Goal: Find specific page/section

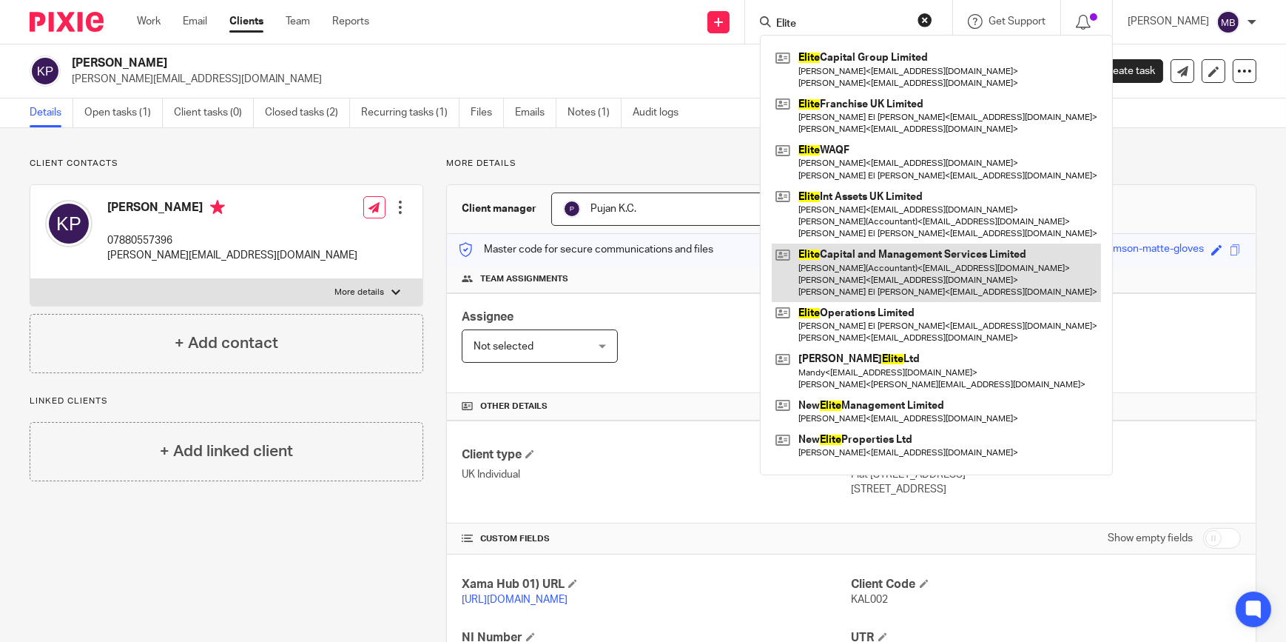
type input "Elite"
click at [920, 271] on link at bounding box center [936, 272] width 329 height 58
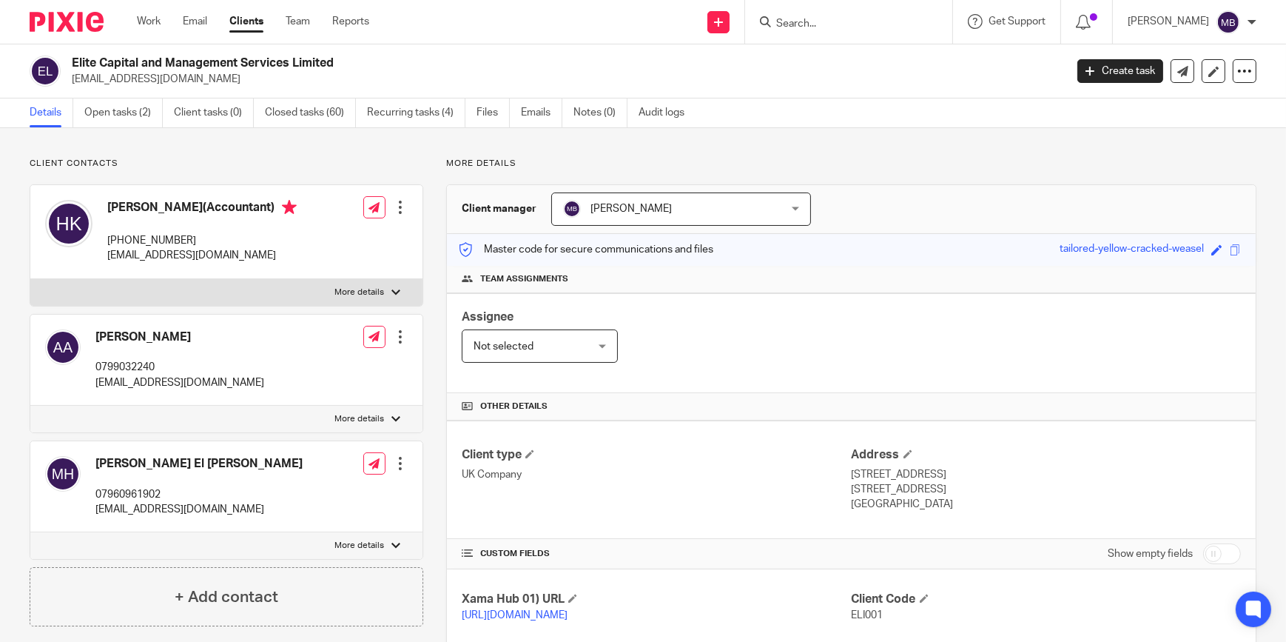
click at [61, 21] on img at bounding box center [67, 22] width 74 height 20
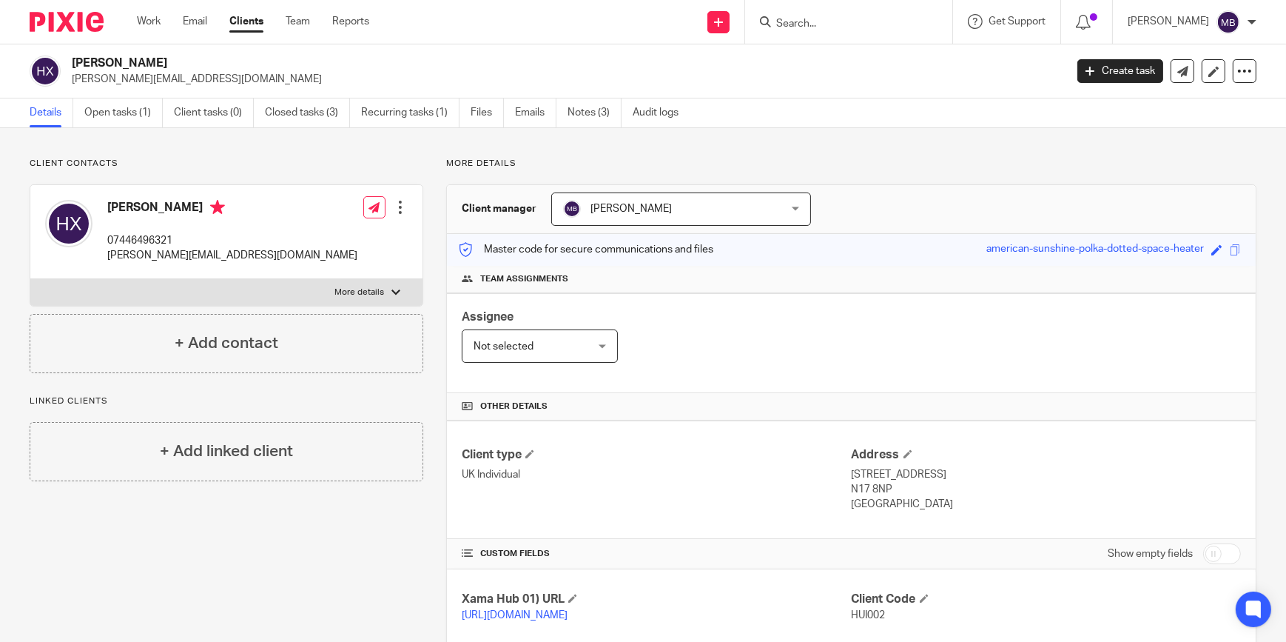
scroll to position [259, 0]
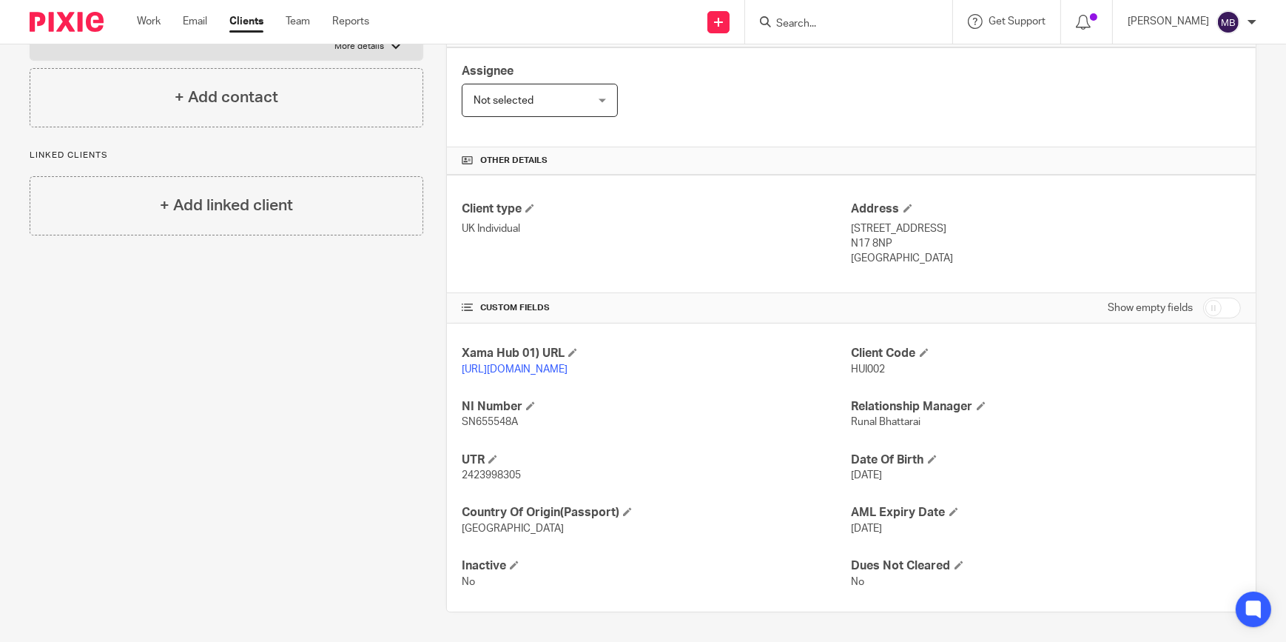
click at [67, 42] on div at bounding box center [61, 22] width 122 height 44
drag, startPoint x: 97, startPoint y: 23, endPoint x: 107, endPoint y: 21, distance: 9.7
click at [97, 23] on img at bounding box center [67, 22] width 74 height 20
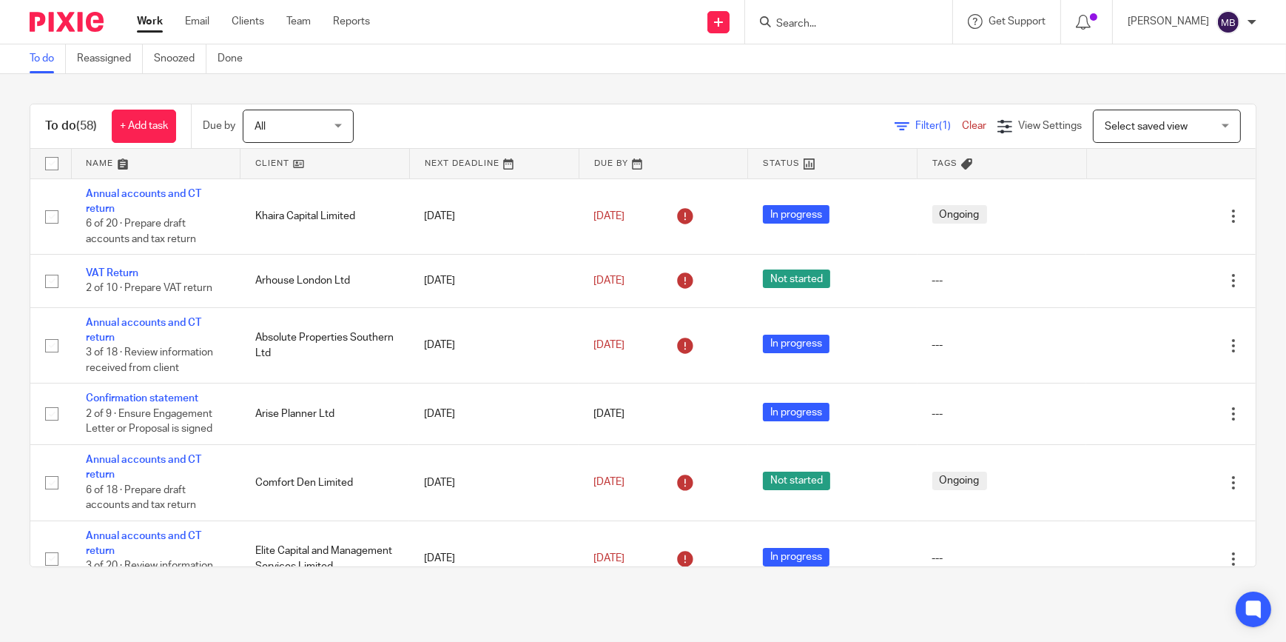
click at [591, 82] on div "To do (58) + Add task Due by All All [DATE] [DATE] This week Next week This mon…" at bounding box center [643, 335] width 1286 height 523
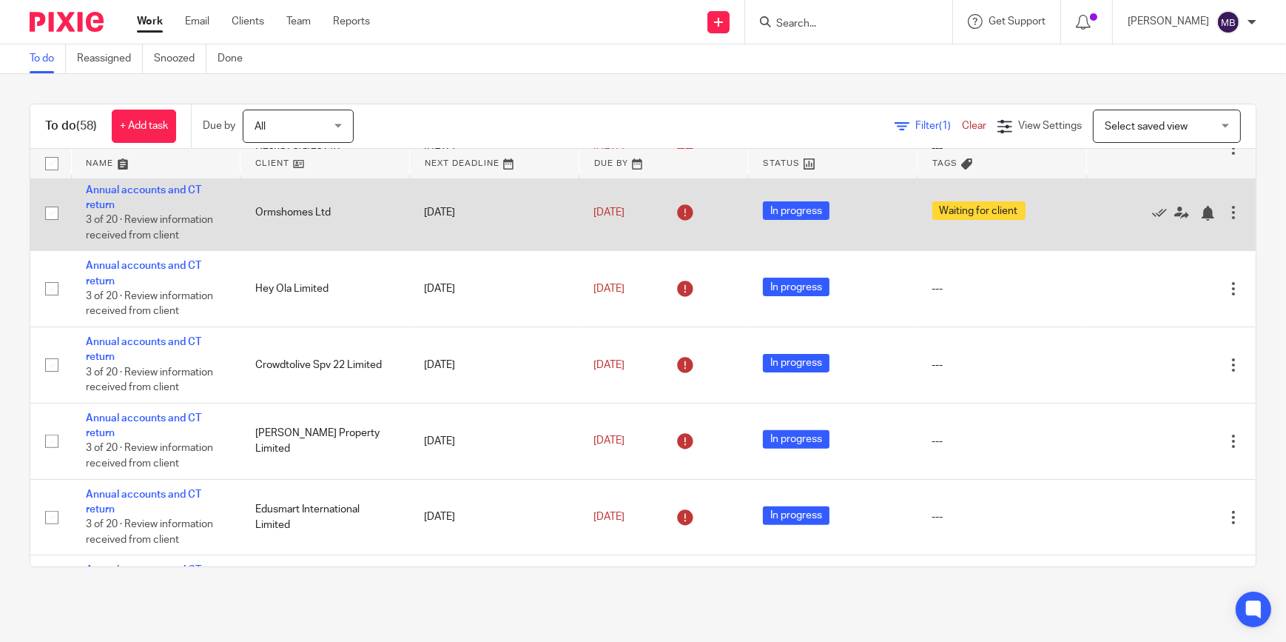
scroll to position [538, 0]
